Goal: Find specific page/section: Find specific page/section

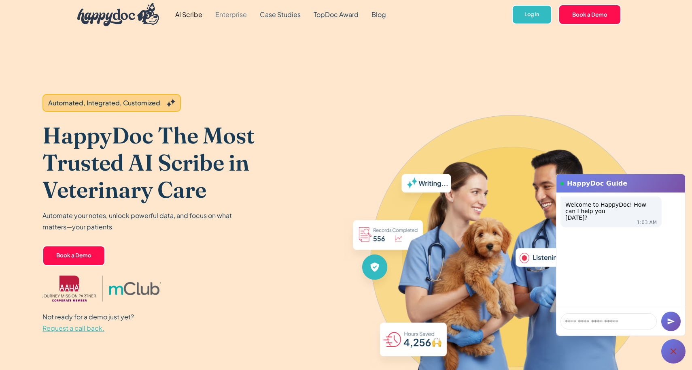
click at [222, 15] on link "Enterprise" at bounding box center [231, 14] width 45 height 29
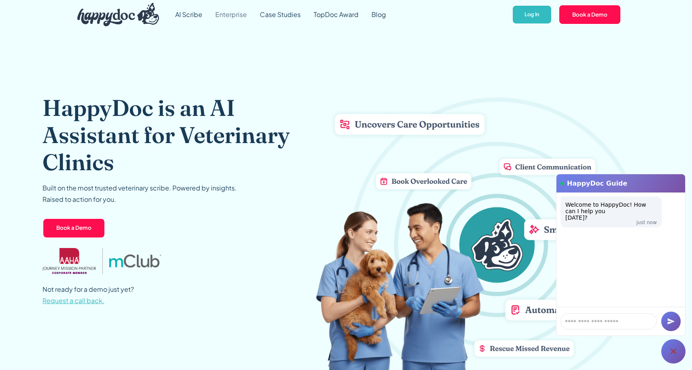
click at [238, 16] on link "Enterprise" at bounding box center [231, 14] width 45 height 29
